Goal: Complete application form: Complete application form

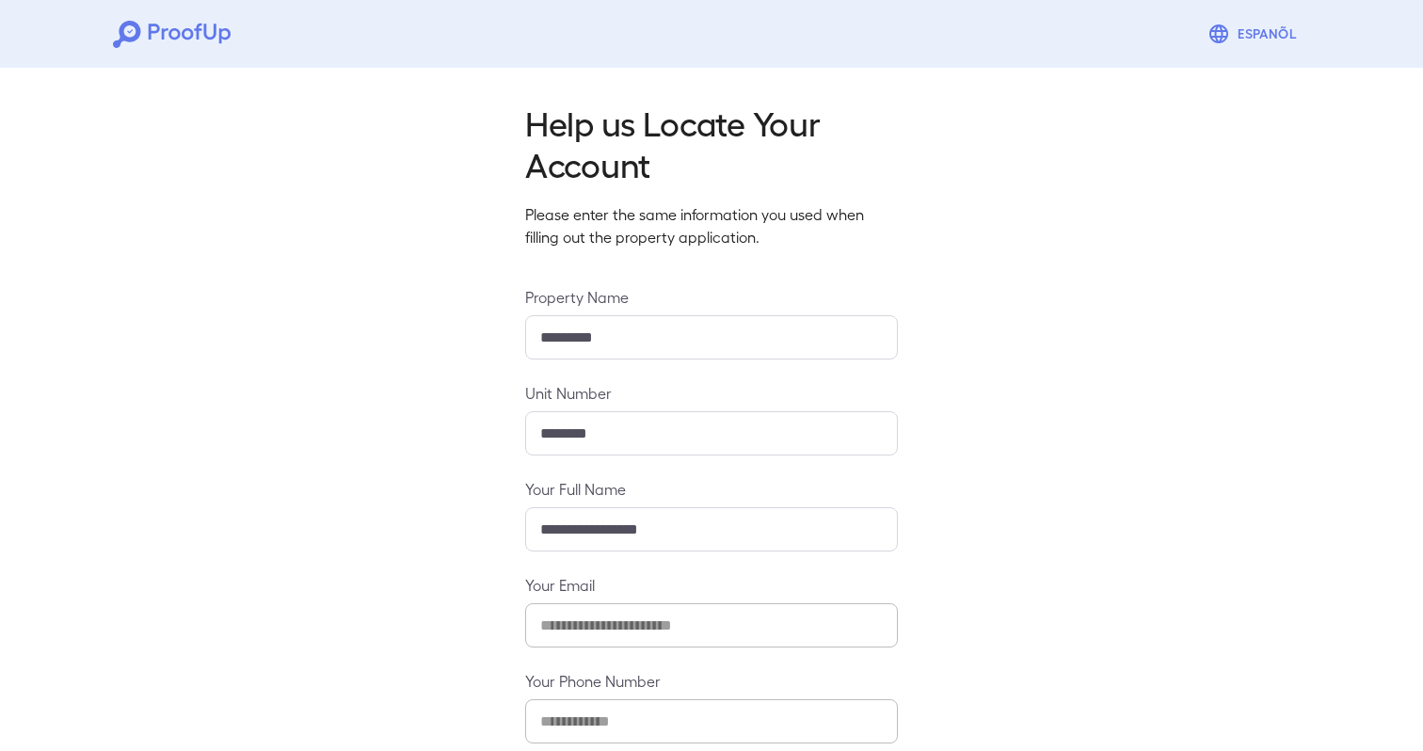
scroll to position [102, 0]
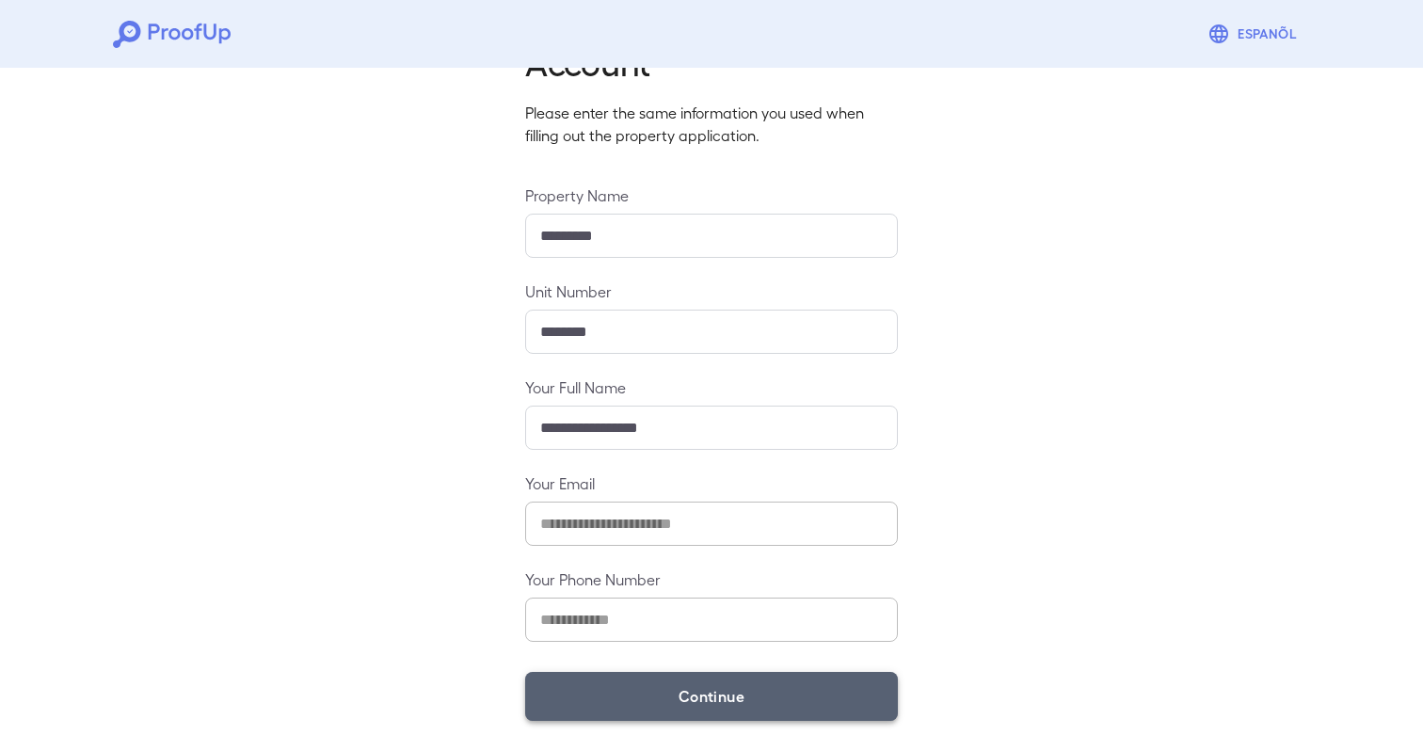
click at [698, 704] on button "Continue" at bounding box center [711, 696] width 373 height 49
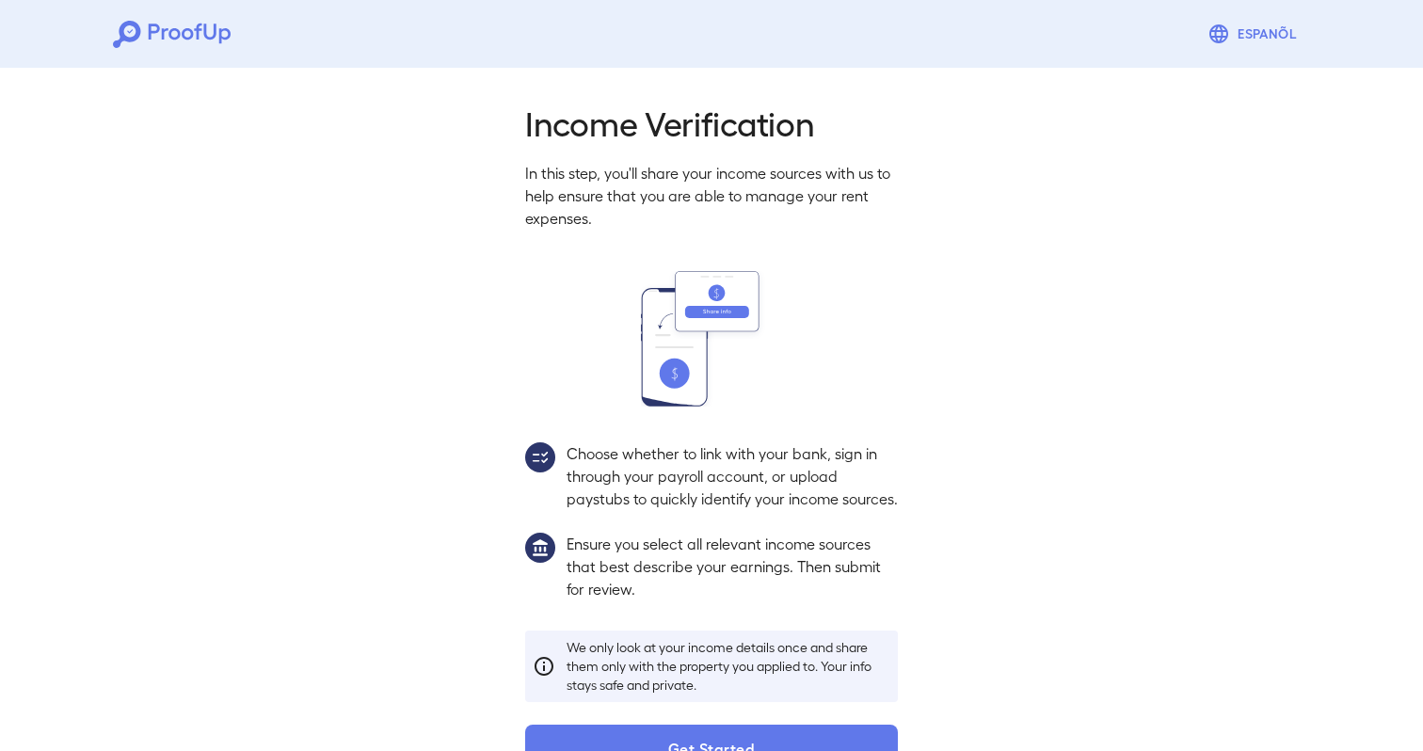
scroll to position [74, 0]
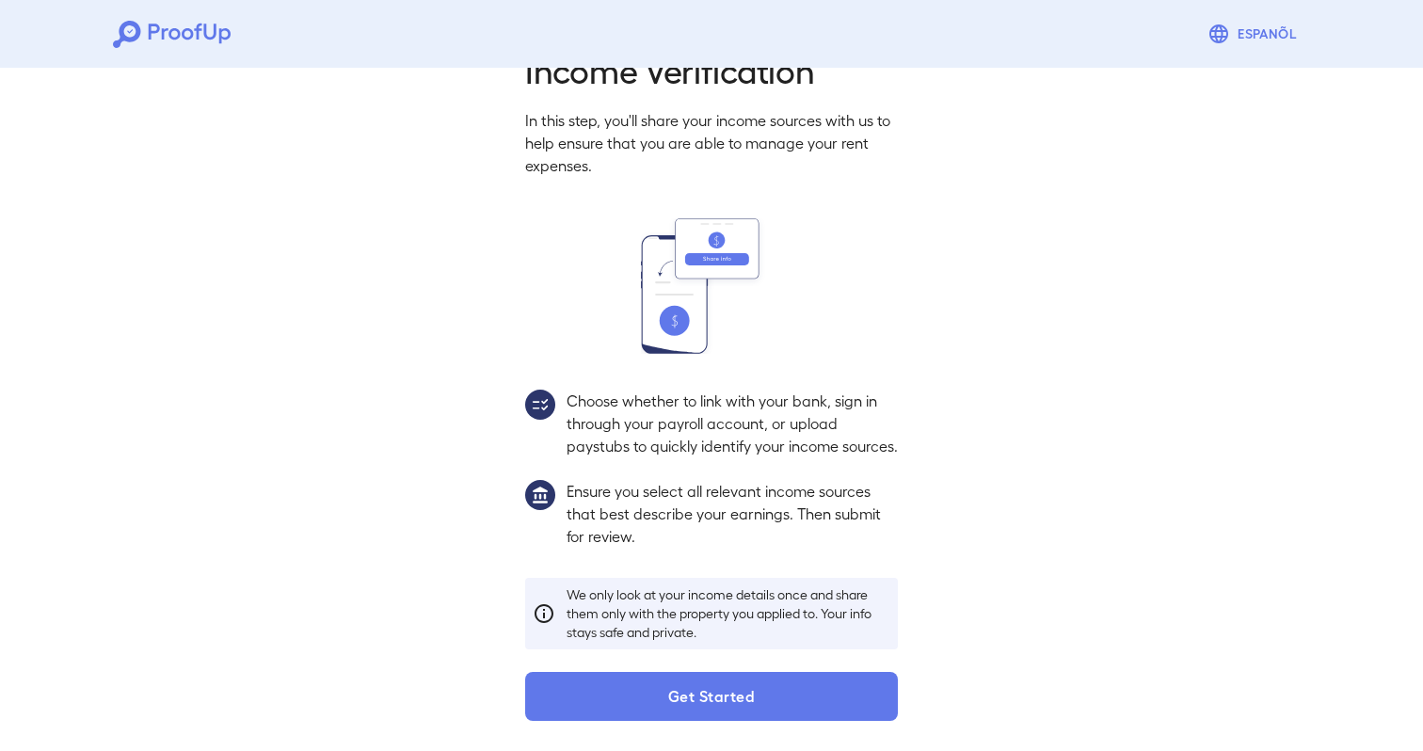
click at [698, 705] on button "Get Started" at bounding box center [711, 696] width 373 height 49
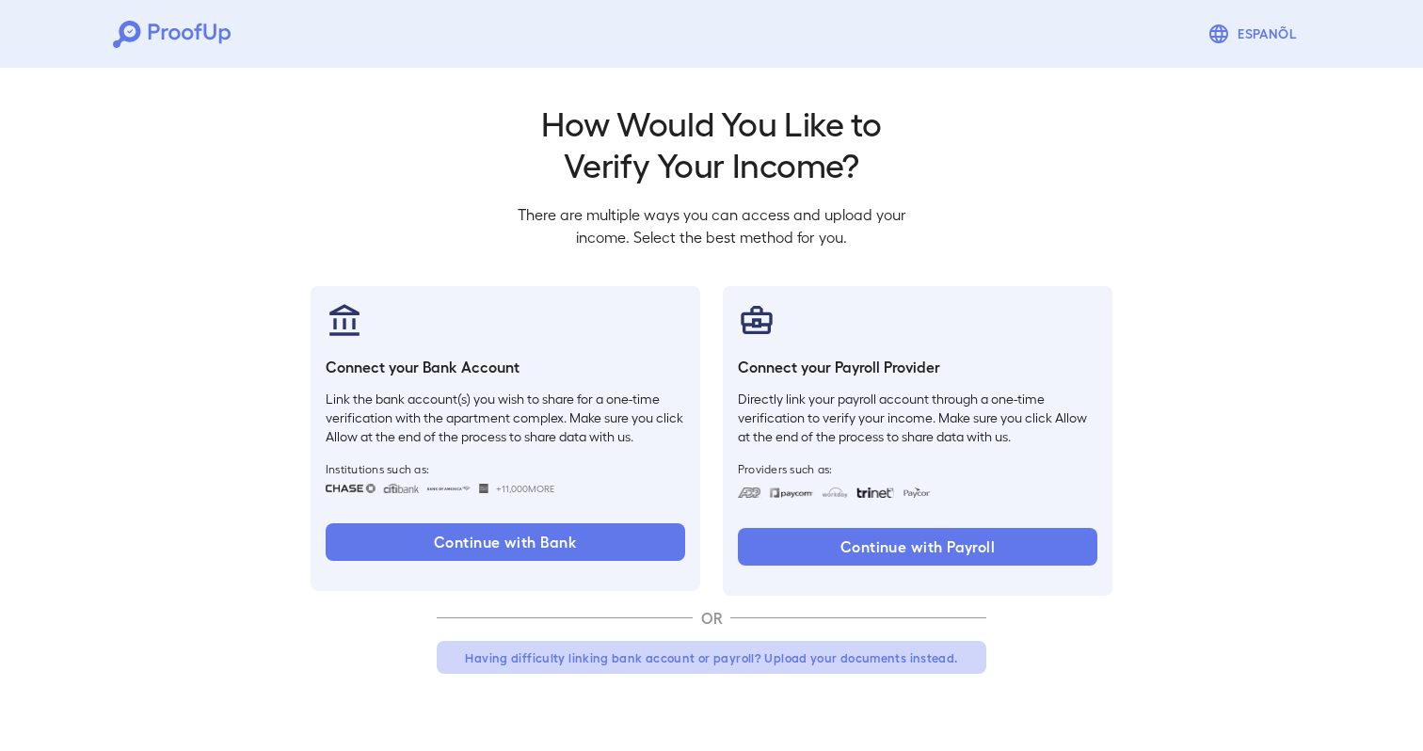
click at [696, 669] on button "Having difficulty linking bank account or payroll? Upload your documents instea…" at bounding box center [711, 658] width 549 height 34
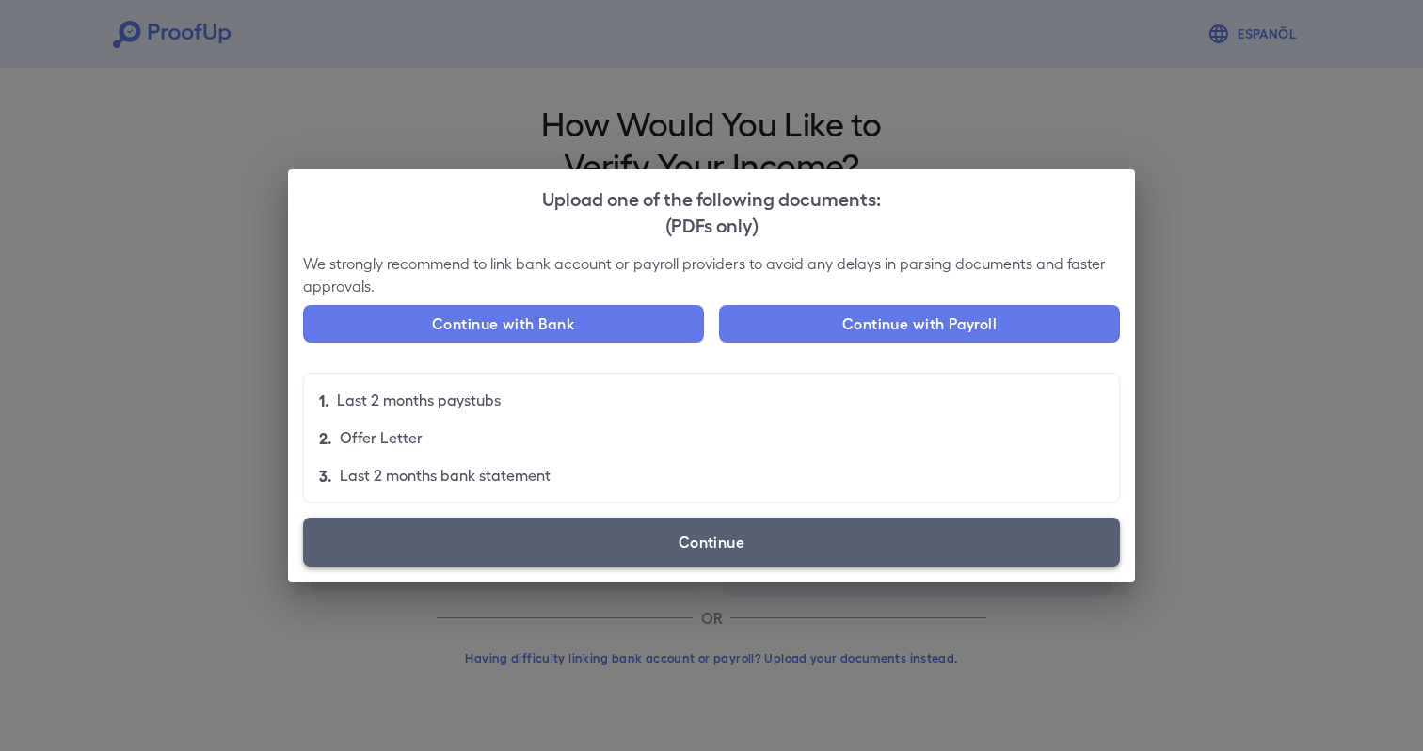
click at [726, 553] on label "Continue" at bounding box center [711, 541] width 817 height 49
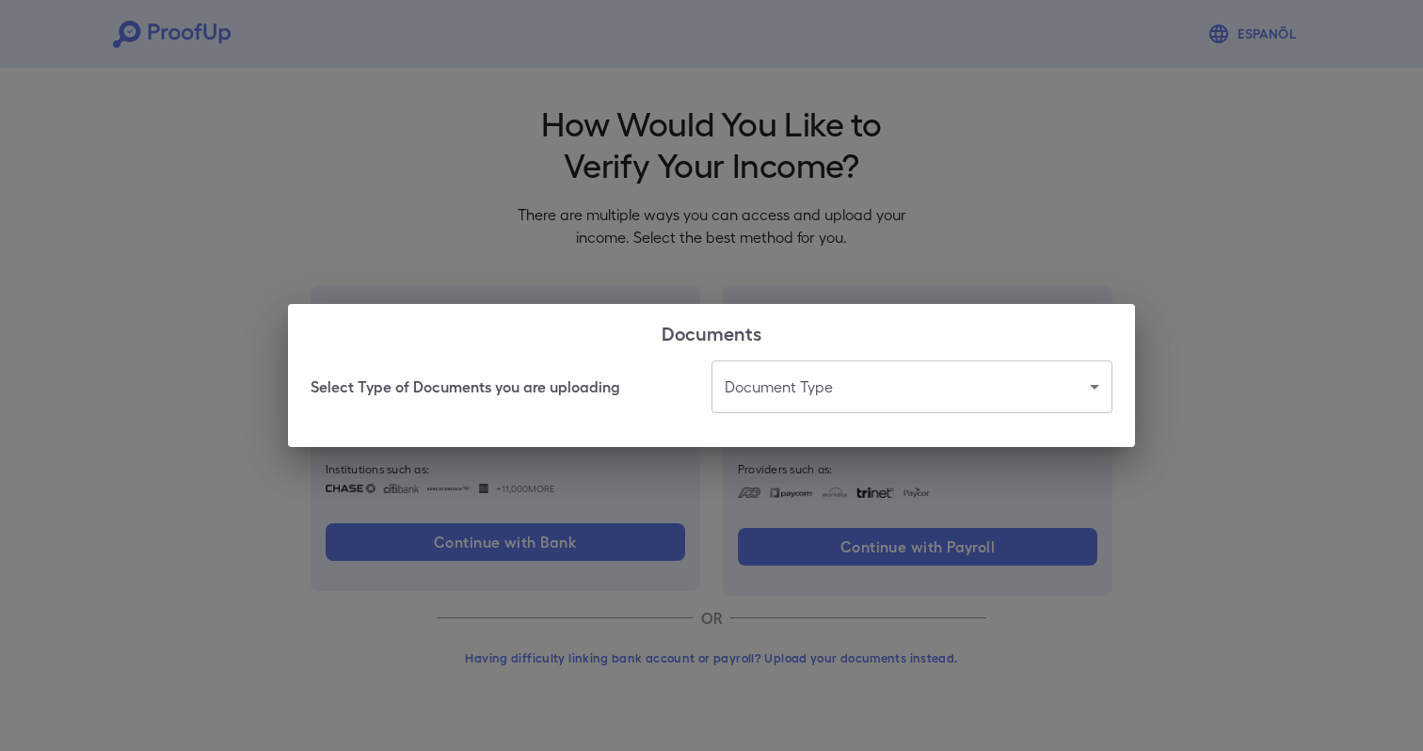
click at [838, 397] on body "Espanõl Go back How Would You Like to Verify Your Income? There are multiple wa…" at bounding box center [711, 359] width 1423 height 719
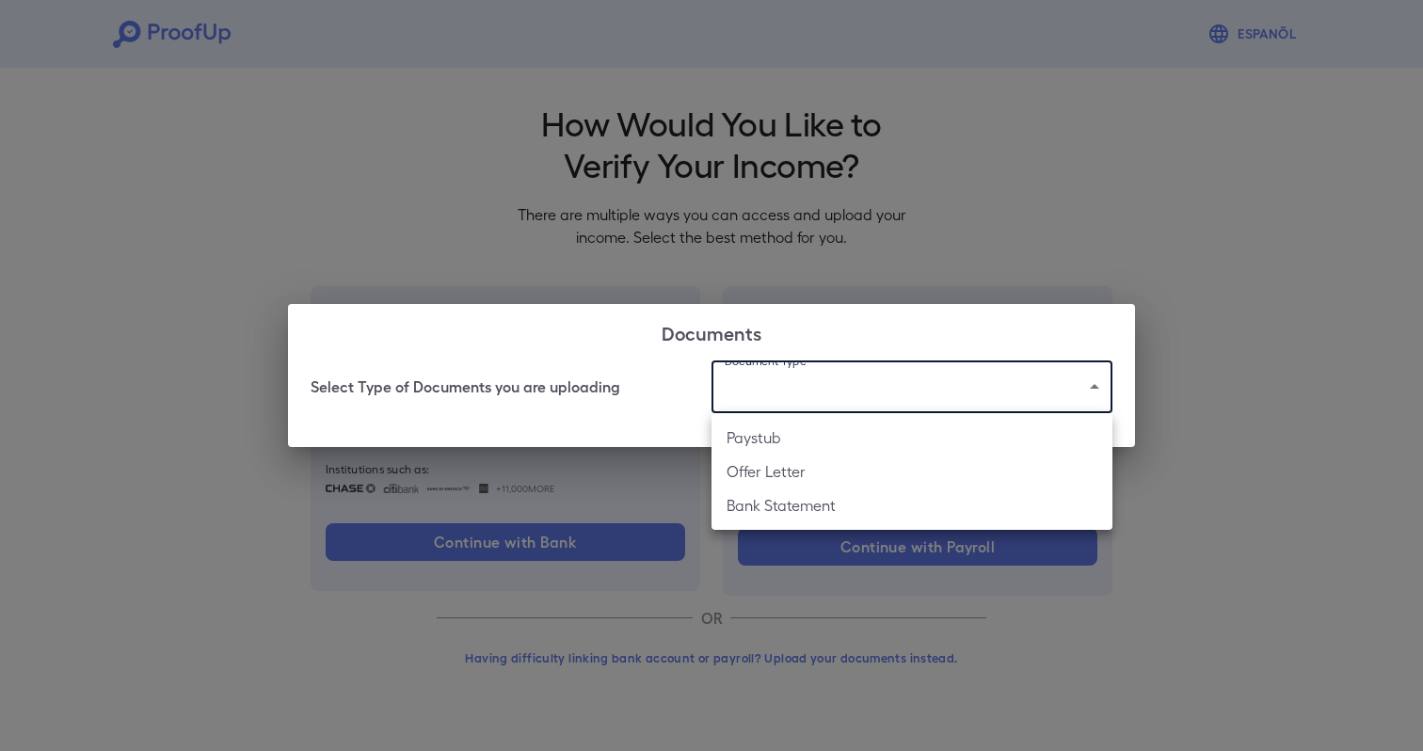
click at [815, 441] on li "Paystub" at bounding box center [911, 438] width 401 height 34
type input "*******"
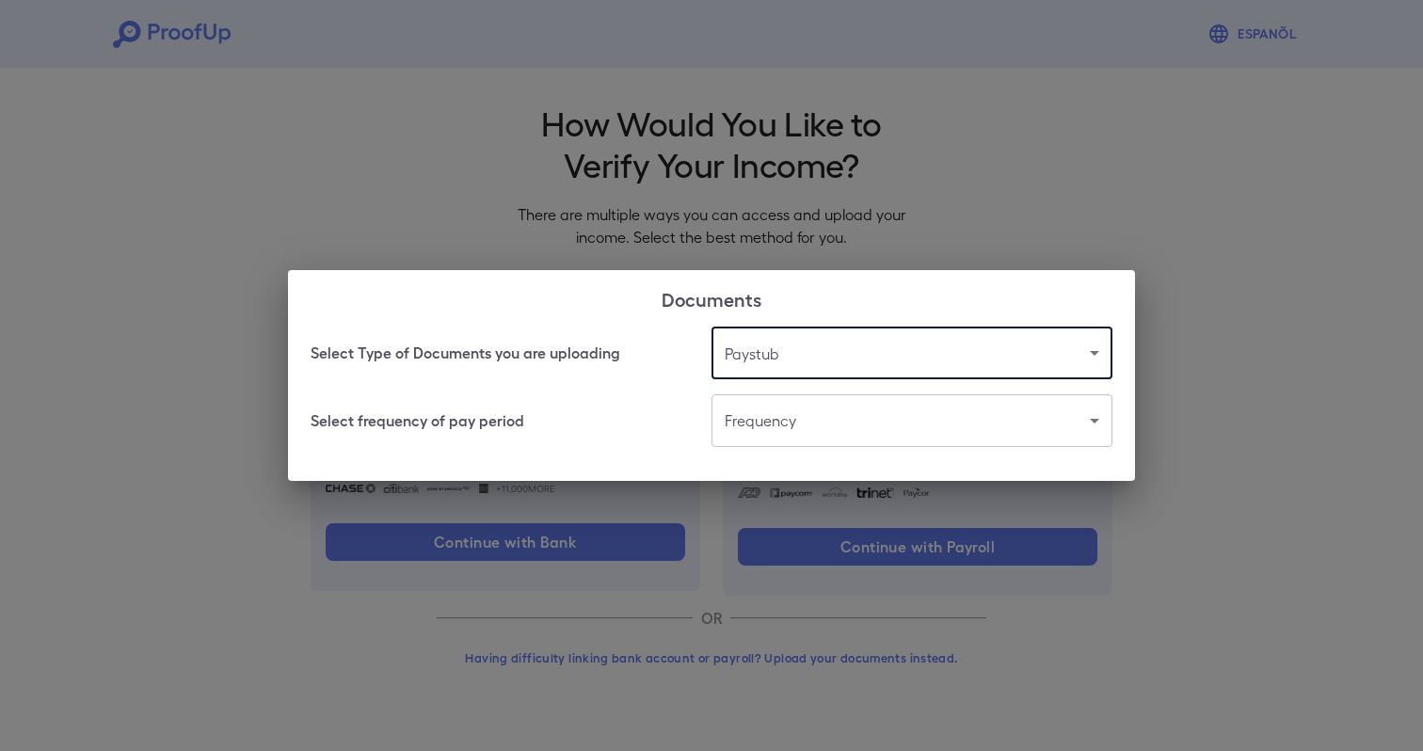
click at [640, 414] on div "Select frequency of pay period Frequency ​ ​" at bounding box center [711, 420] width 802 height 53
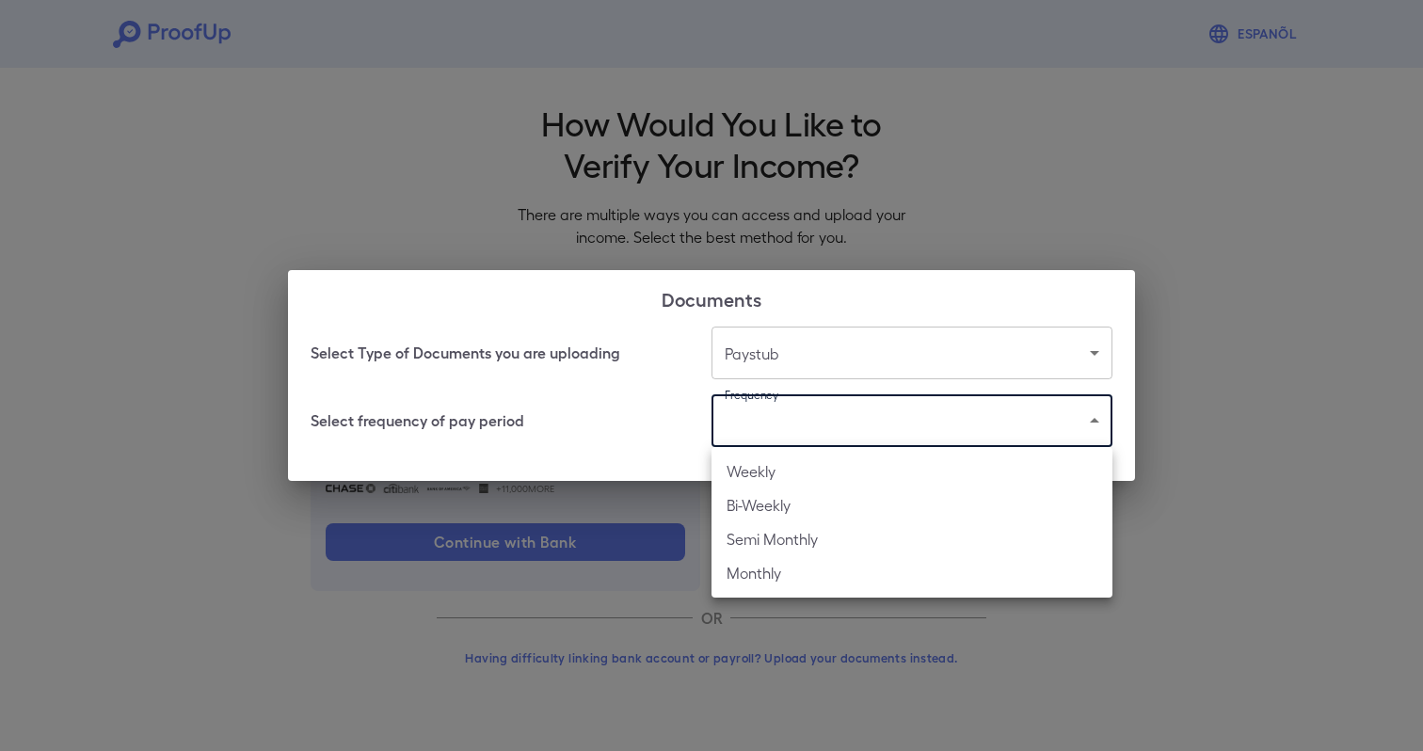
click at [759, 424] on body "Espanõl Go back How Would You Like to Verify Your Income? There are multiple wa…" at bounding box center [711, 359] width 1423 height 719
click at [764, 465] on li "Weekly" at bounding box center [911, 471] width 401 height 34
type input "******"
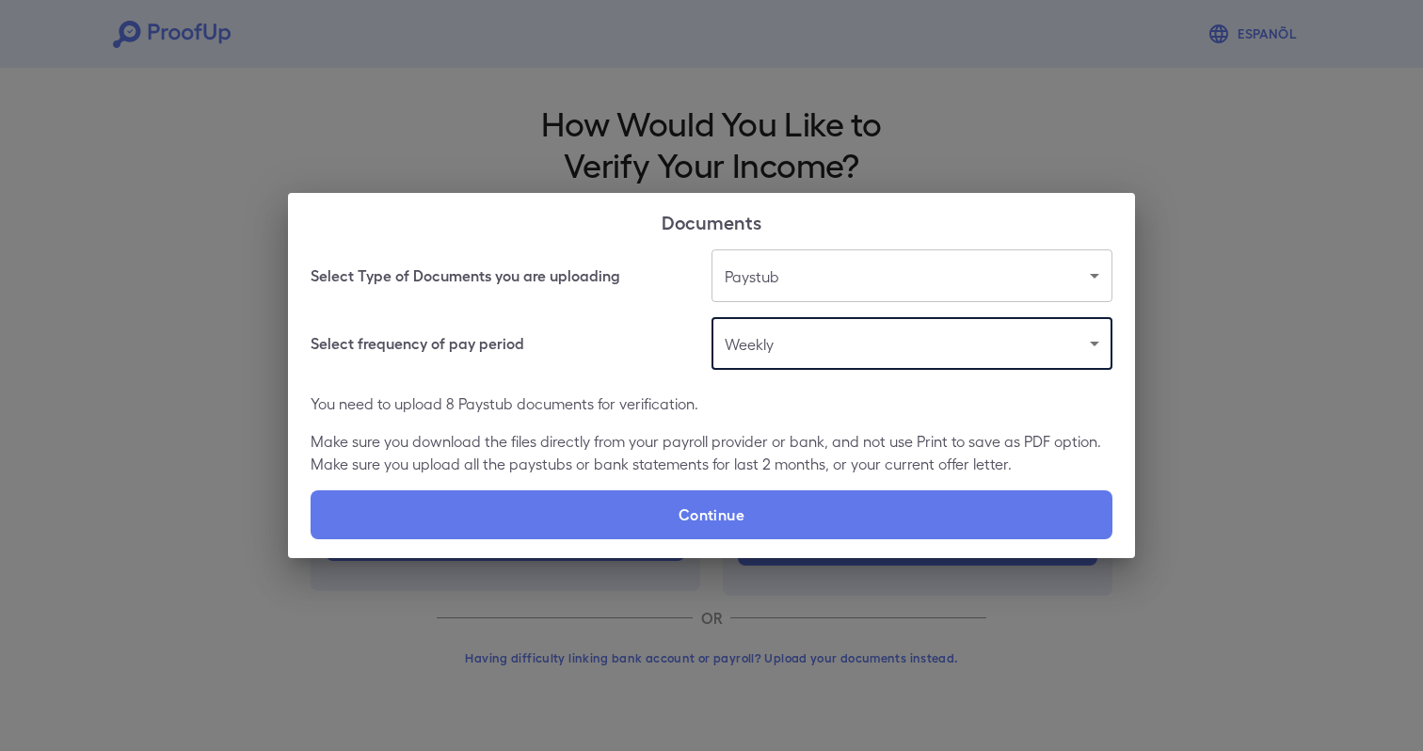
click at [675, 458] on p "Make sure you download the files directly from your payroll provider or bank, a…" at bounding box center [711, 452] width 802 height 45
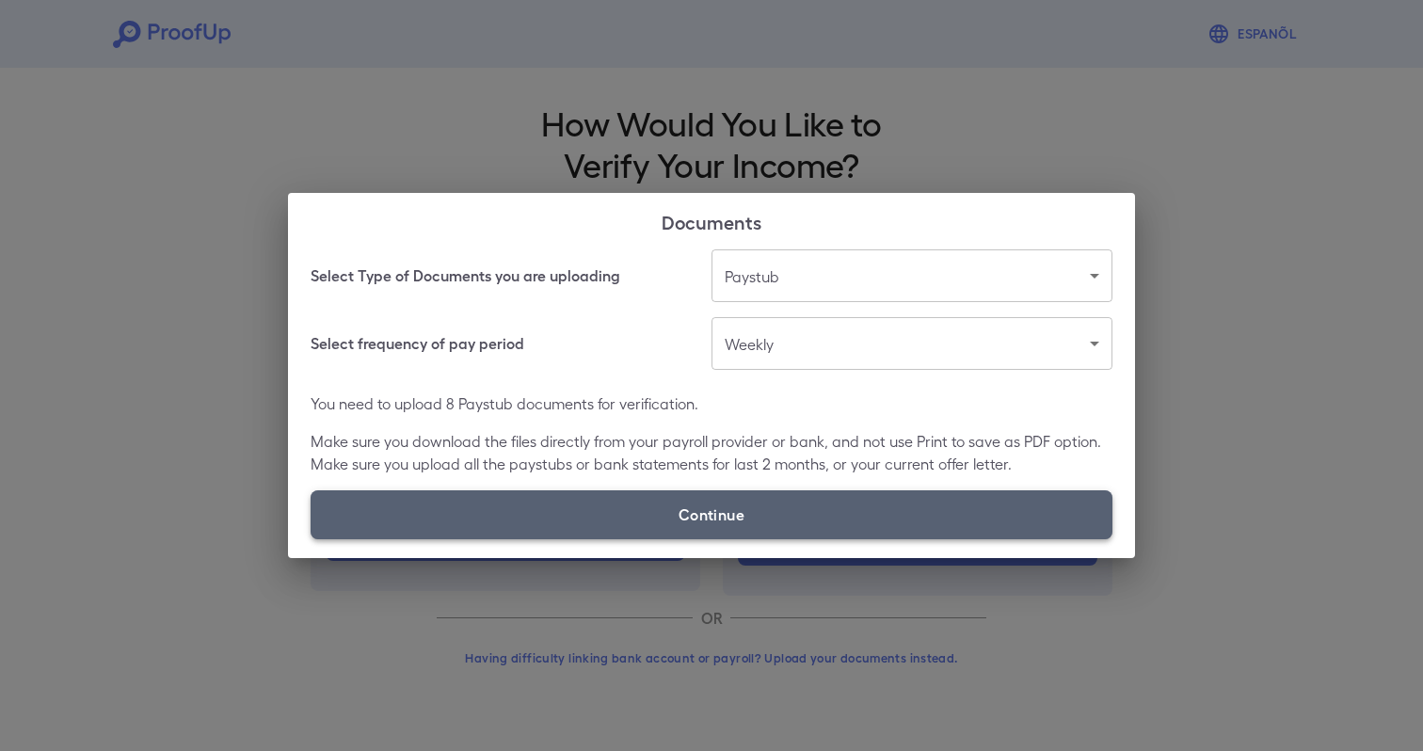
click at [675, 518] on label "Continue" at bounding box center [711, 514] width 802 height 49
click at [311, 538] on input "Continue" at bounding box center [310, 538] width 1 height 1
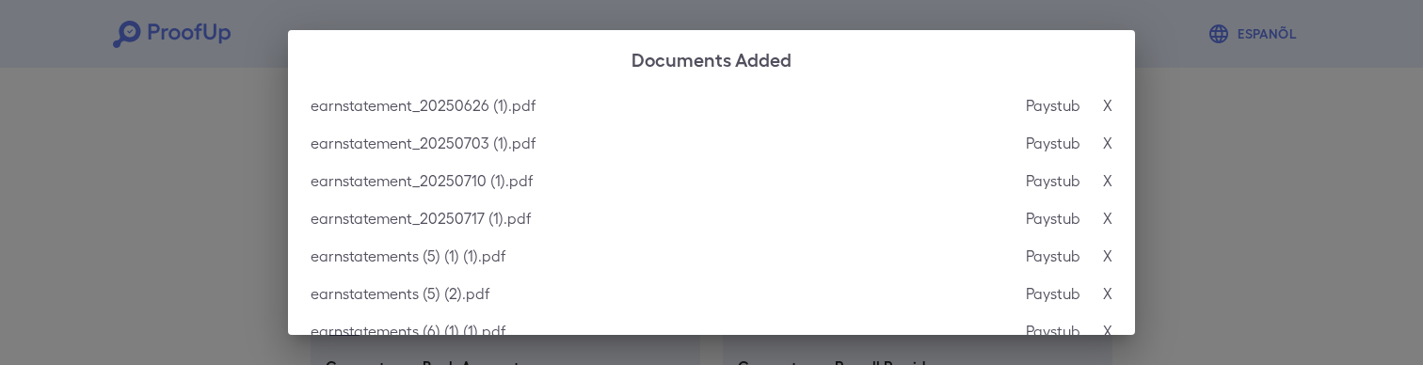
scroll to position [235, 0]
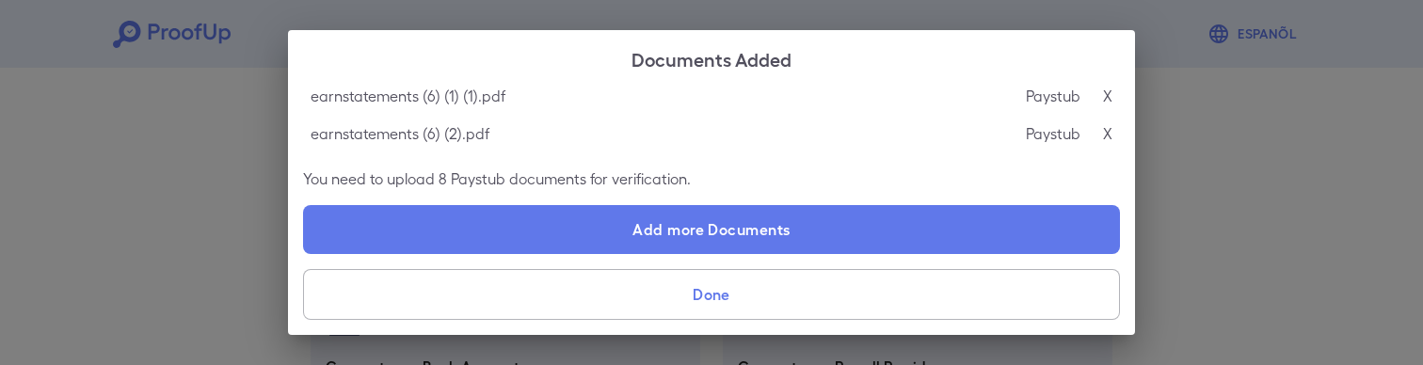
click at [683, 297] on button "Done" at bounding box center [711, 294] width 817 height 51
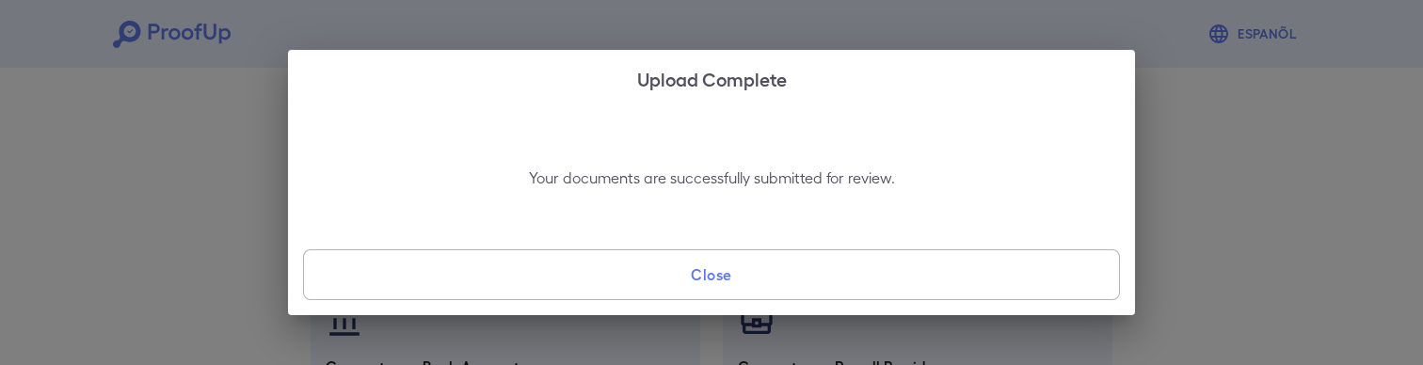
click at [740, 272] on button "Close" at bounding box center [711, 274] width 817 height 51
